Goal: Find specific page/section: Find specific page/section

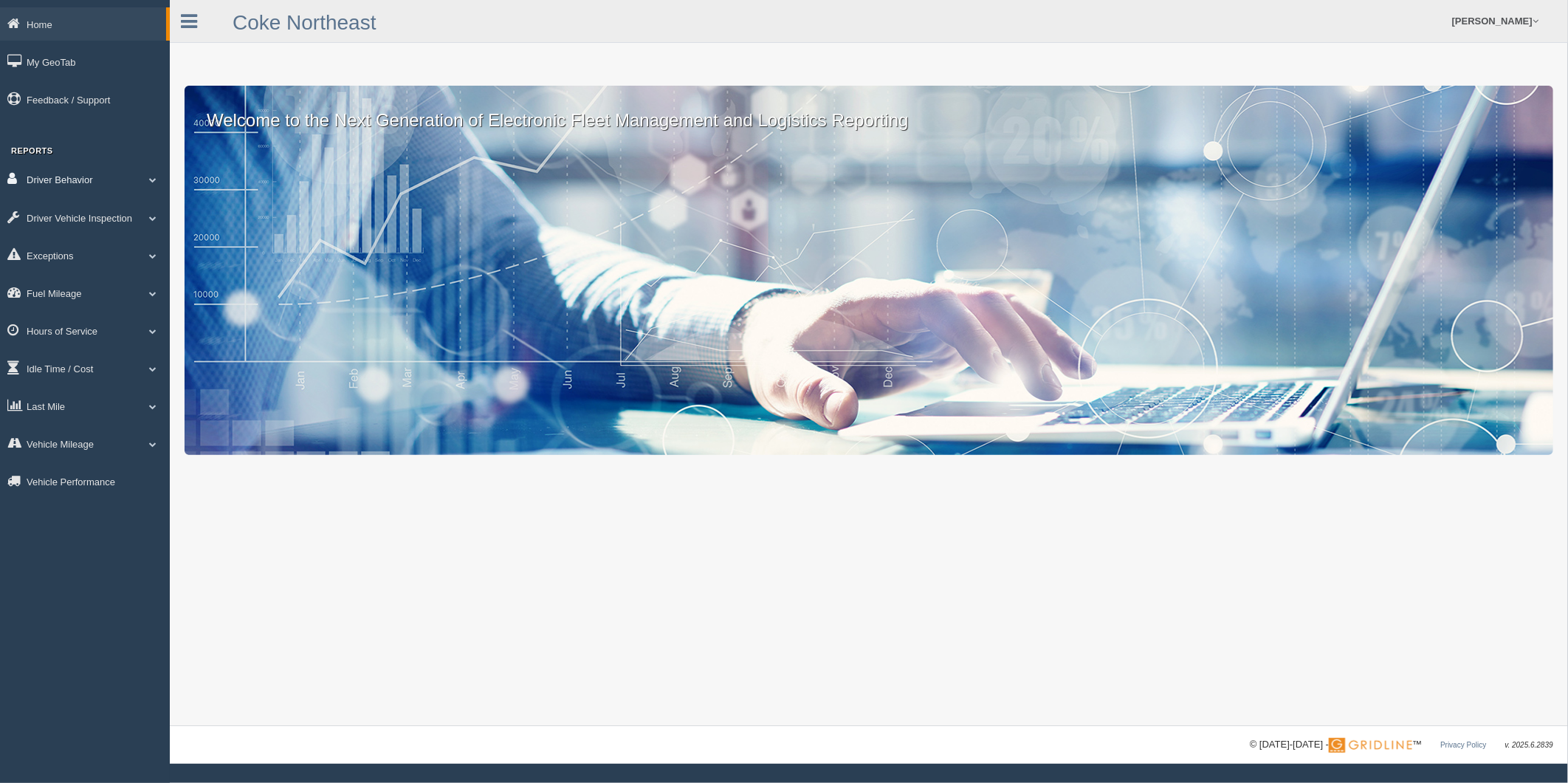
click at [145, 188] on link "Driver Behavior" at bounding box center [85, 180] width 169 height 34
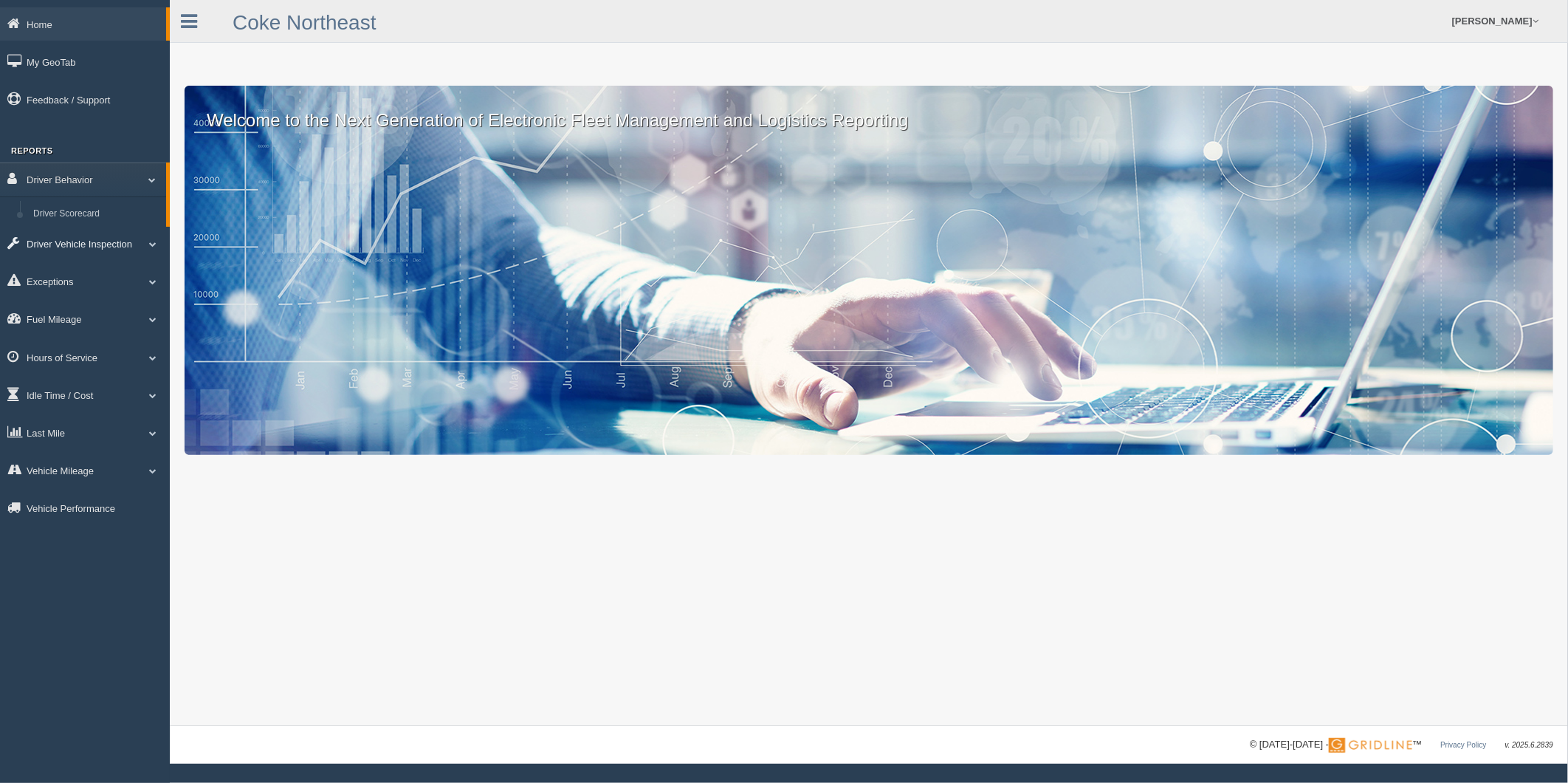
click at [148, 248] on span at bounding box center [153, 243] width 19 height 8
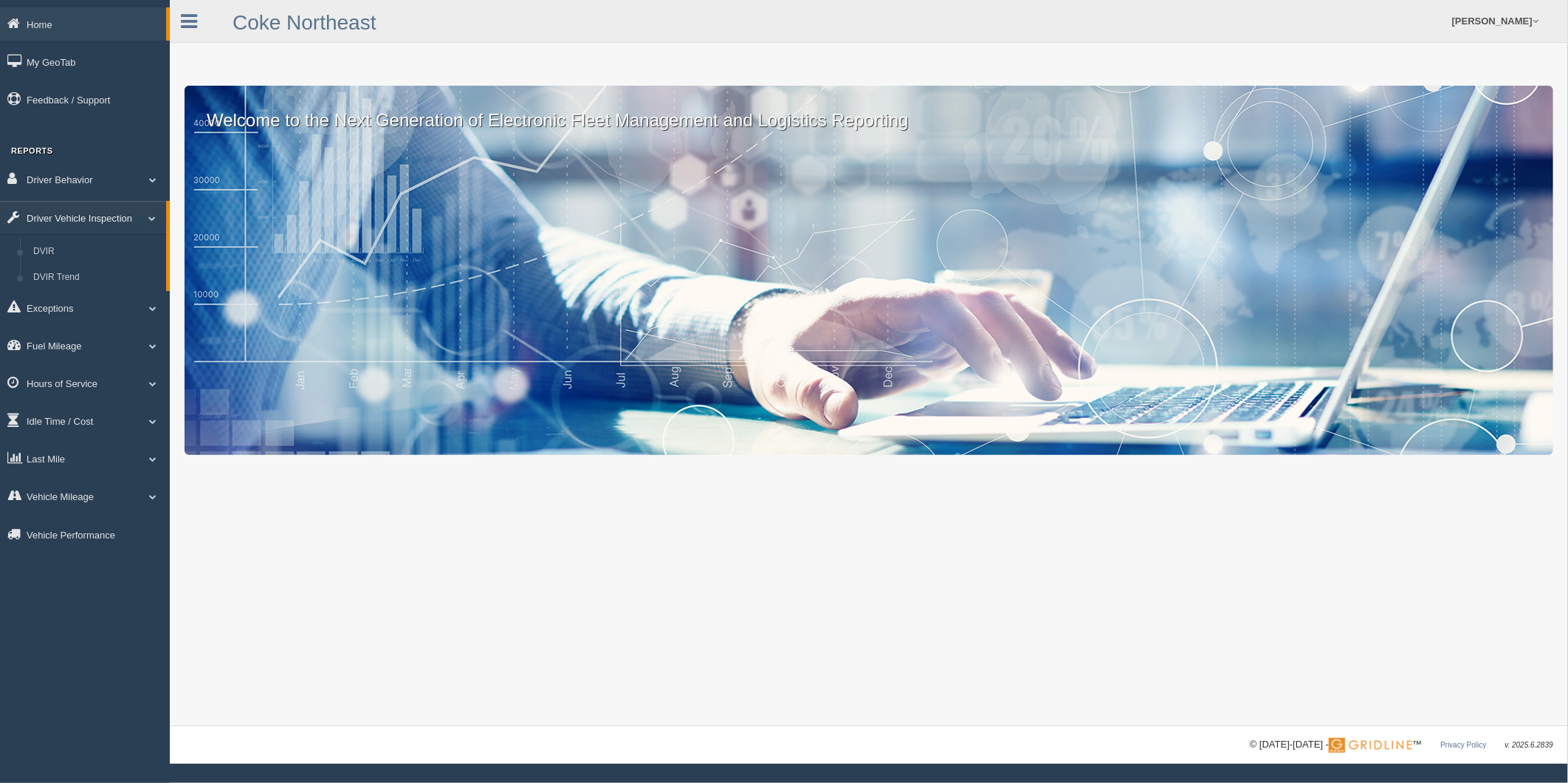
click at [158, 222] on link "Driver Vehicle Inspection" at bounding box center [83, 217] width 166 height 34
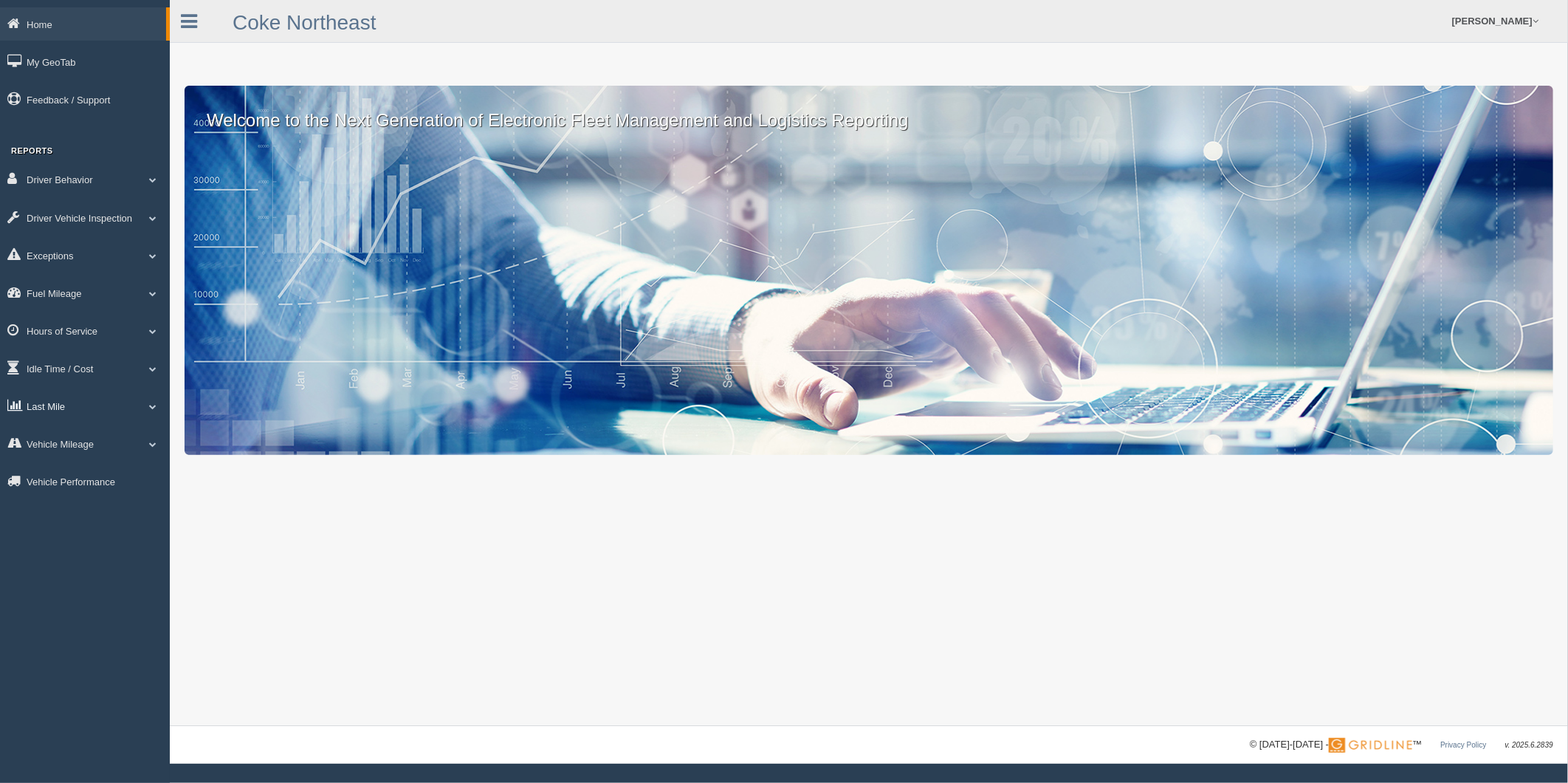
click at [149, 410] on span at bounding box center [153, 406] width 19 height 8
click at [60, 30] on link "Home" at bounding box center [83, 24] width 166 height 34
click at [150, 408] on link "Last Mile" at bounding box center [85, 406] width 169 height 34
click at [148, 500] on span at bounding box center [153, 496] width 19 height 8
click at [454, 594] on div "Welcome to the Next Generation of Electronic Fleet Management and Logistics Rep…" at bounding box center [868, 363] width 1399 height 726
